Goal: Information Seeking & Learning: Learn about a topic

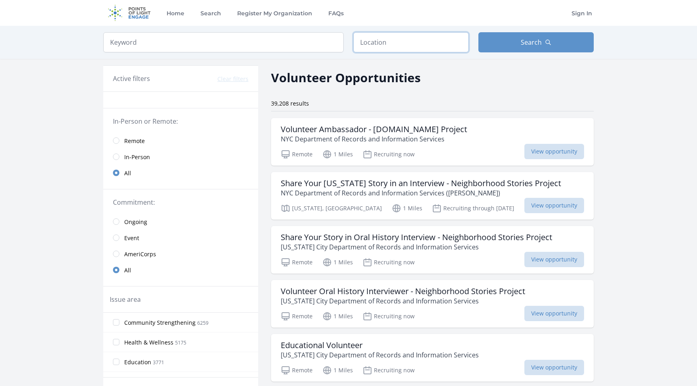
click at [419, 49] on input "text" at bounding box center [410, 42] width 115 height 20
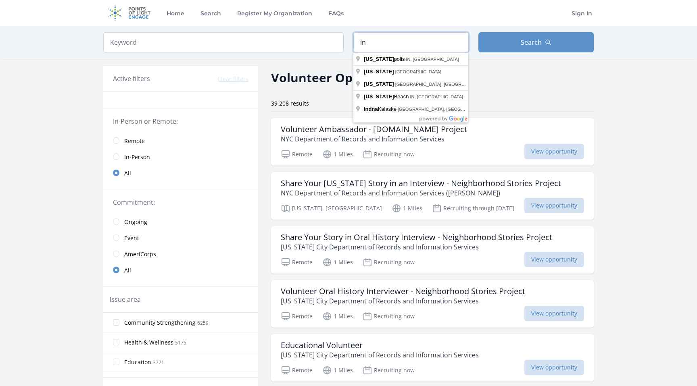
type input "i"
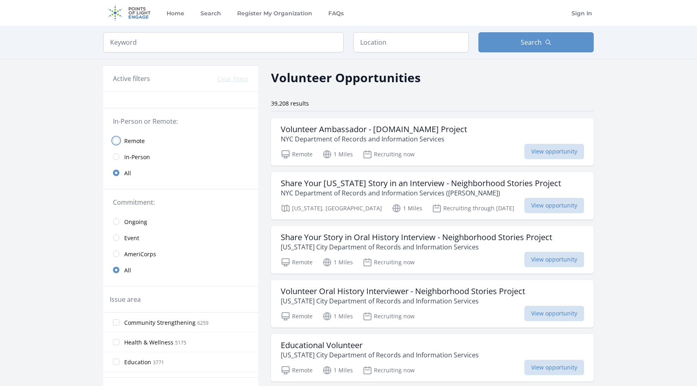
click at [117, 142] on input "radio" at bounding box center [116, 141] width 6 height 6
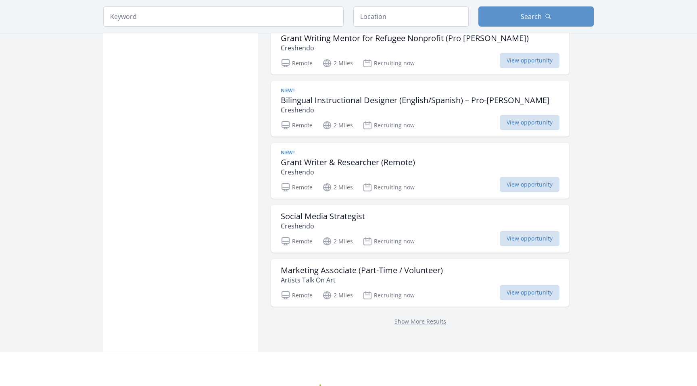
scroll to position [980, 0]
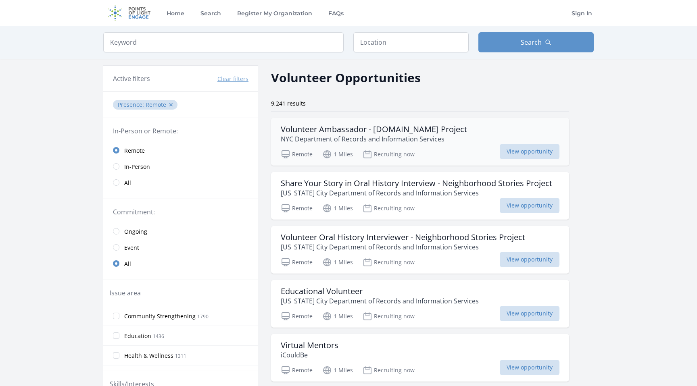
click at [353, 136] on p "NYC Department of Records and Information Services" at bounding box center [374, 139] width 186 height 10
click at [296, 39] on input "search" at bounding box center [223, 42] width 240 height 20
click at [410, 45] on input "text" at bounding box center [410, 42] width 115 height 20
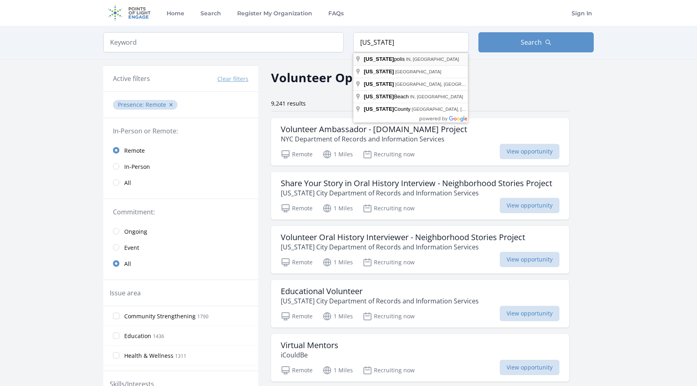
type input "Indianapolis, IN, USA"
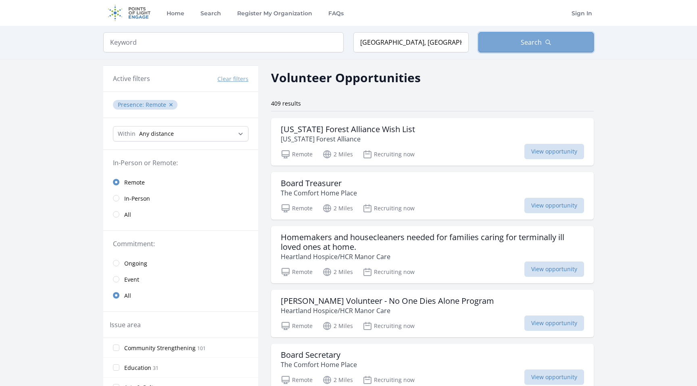
click at [498, 45] on button "Search" at bounding box center [535, 42] width 115 height 20
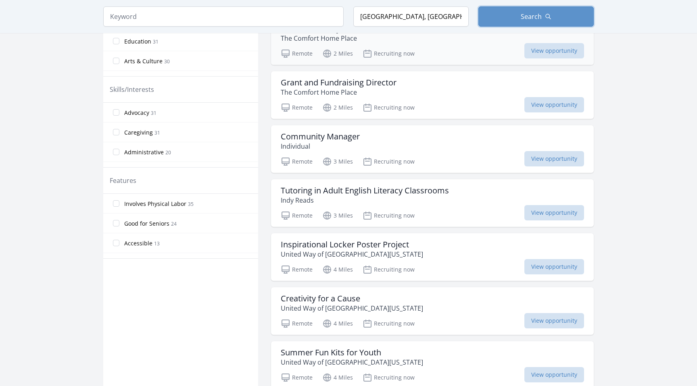
scroll to position [327, 0]
click at [266, 283] on div "Active filters Clear filters Presence : Remote ✕ Within Any distance , 5 Miles …" at bounding box center [348, 326] width 490 height 1189
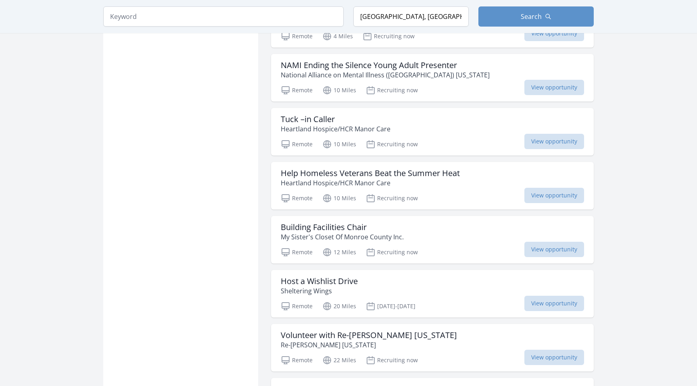
scroll to position [776, 0]
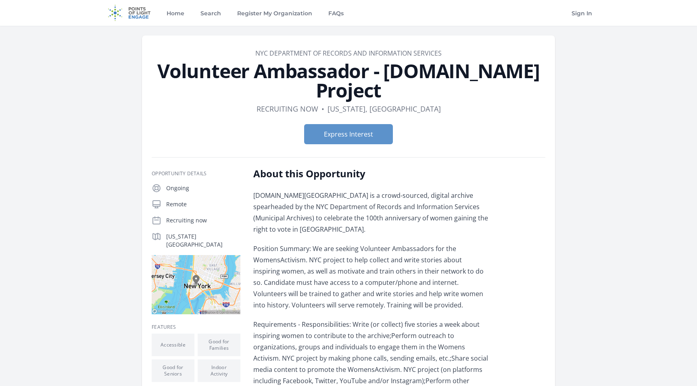
click at [316, 236] on div "[DOMAIN_NAME][GEOGRAPHIC_DATA] is a crowd-sourced, digital archive spearheaded …" at bounding box center [371, 345] width 236 height 311
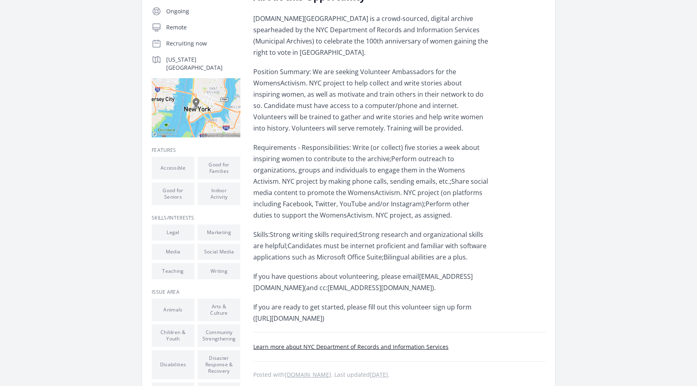
scroll to position [259, 0]
